Goal: Information Seeking & Learning: Learn about a topic

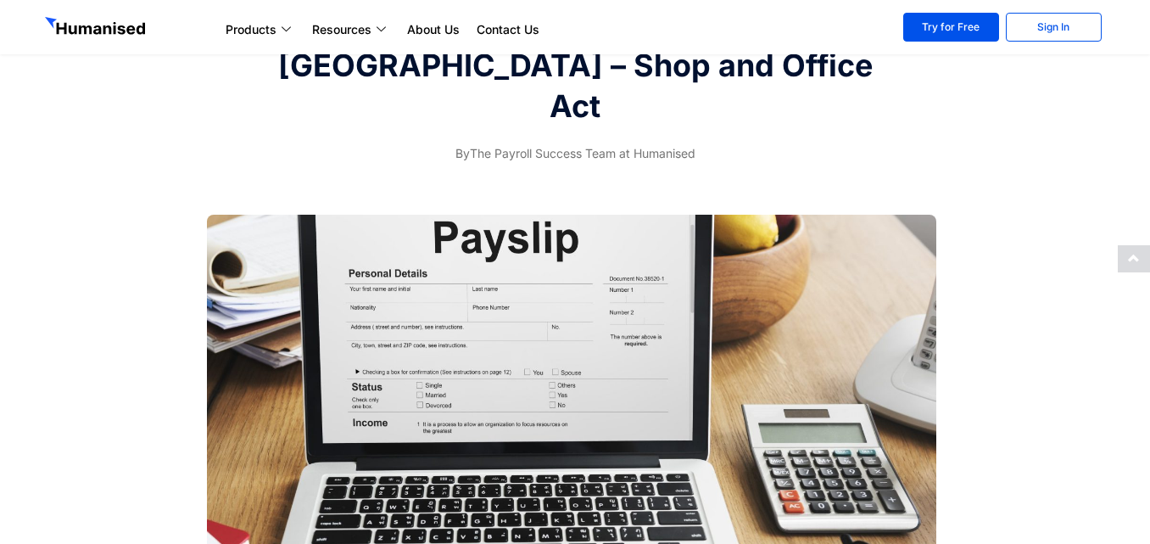
scroll to position [170, 0]
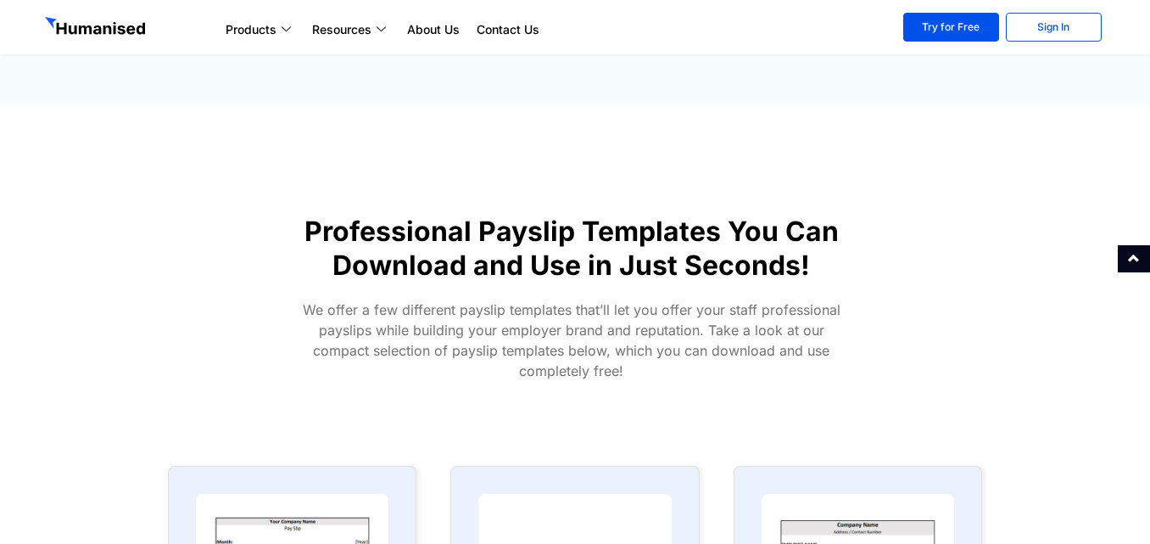
scroll to position [848, 0]
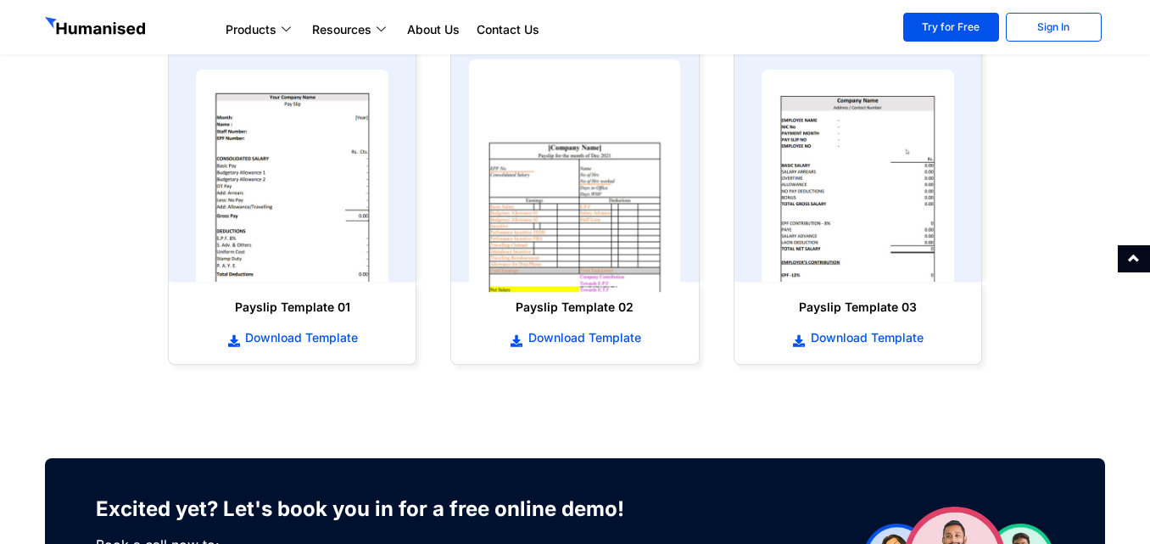
click at [565, 220] on img at bounding box center [575, 175] width 212 height 233
